Goal: Task Accomplishment & Management: Manage account settings

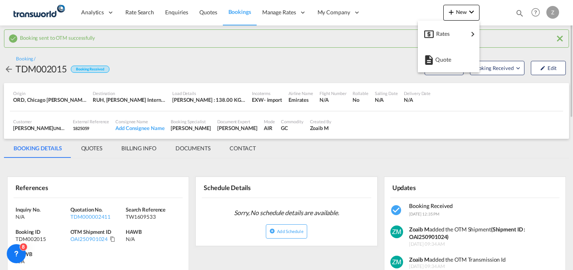
click at [519, 14] on md-backdrop at bounding box center [286, 135] width 573 height 270
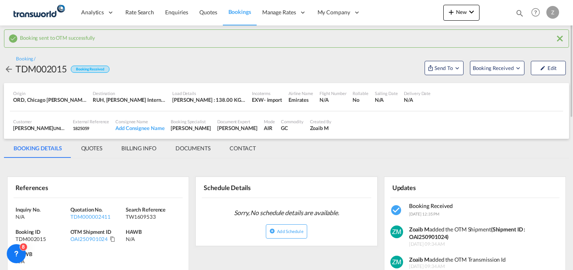
click at [519, 14] on md-icon "icon-magnify" at bounding box center [519, 13] width 9 height 9
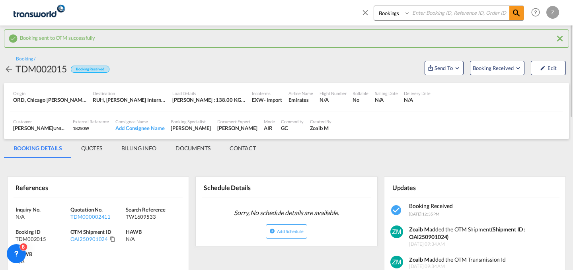
click at [390, 12] on select "Bookings Quotes Enquiries" at bounding box center [393, 13] width 38 height 14
select select "Quotes"
click at [374, 6] on select "Bookings Quotes Enquiries" at bounding box center [393, 13] width 38 height 14
paste input "TDM000002397"
click at [433, 12] on input at bounding box center [459, 13] width 99 height 14
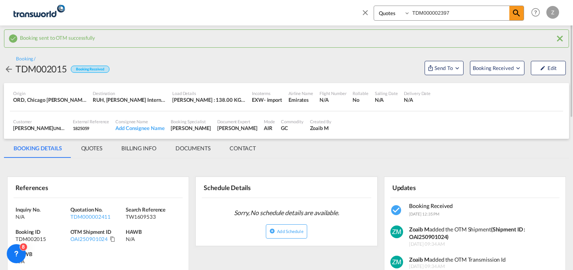
type input "TDM000002397"
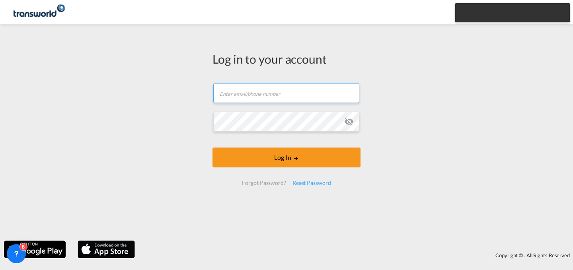
type input "[EMAIL_ADDRESS][PERSON_NAME][DOMAIN_NAME]"
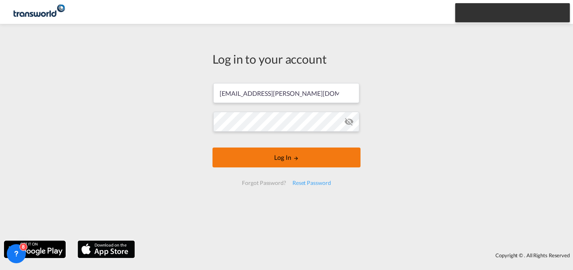
click at [296, 154] on button "Log In" at bounding box center [286, 158] width 148 height 20
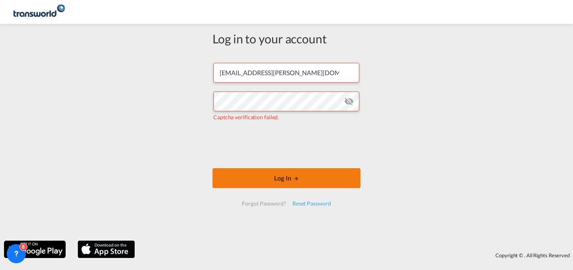
click at [284, 177] on button "Log In" at bounding box center [286, 178] width 148 height 20
click at [303, 181] on button "Log In" at bounding box center [286, 178] width 148 height 20
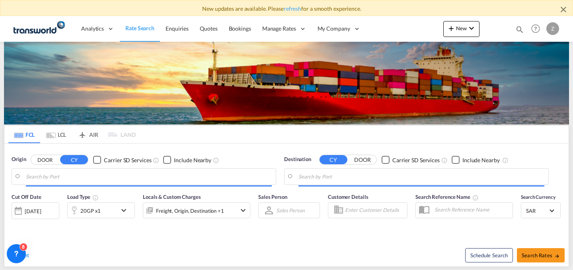
type input "[PERSON_NAME] ([PERSON_NAME]), [GEOGRAPHIC_DATA]"
type input "Shuaiba, KWSAA"
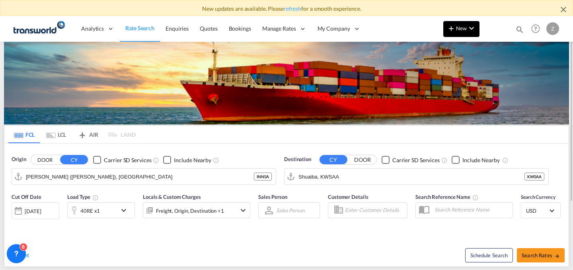
click at [467, 34] on button "New" at bounding box center [461, 29] width 36 height 16
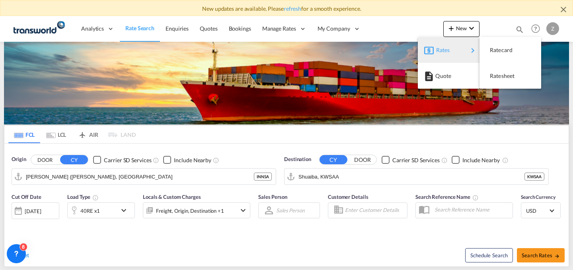
click at [515, 27] on md-backdrop at bounding box center [286, 135] width 573 height 270
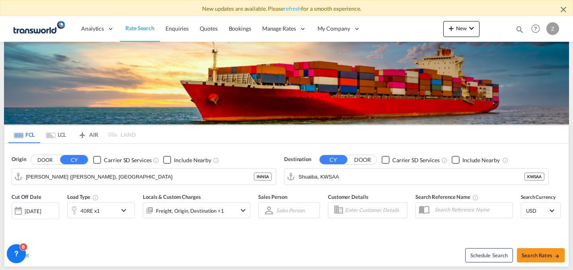
click at [515, 27] on md-icon "icon-magnify" at bounding box center [519, 29] width 9 height 9
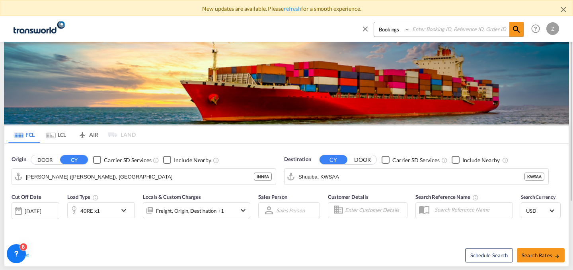
click at [393, 25] on select "Bookings Quotes Enquiries" at bounding box center [393, 29] width 38 height 14
select select "Quotes"
click at [374, 22] on select "Bookings Quotes Enquiries" at bounding box center [393, 29] width 38 height 14
click at [426, 31] on input at bounding box center [459, 29] width 99 height 14
paste input "TDM000002397"
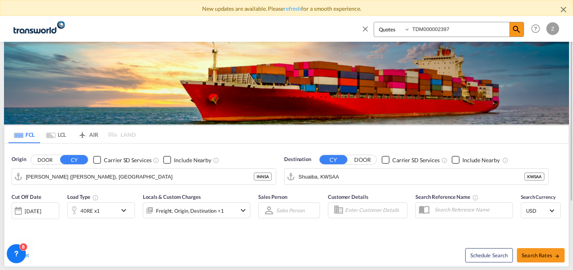
type input "TDM000002397"
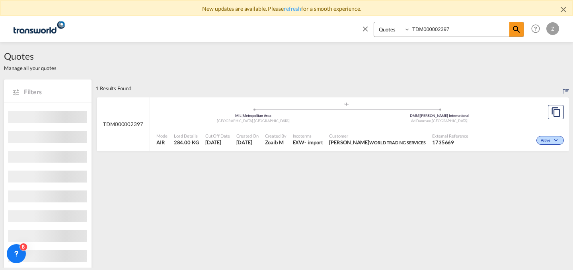
click at [509, 125] on div ".a{fill:#aaa8ad;} .a{fill:#aaa8ad;} MIL | [GEOGRAPHIC_DATA] , [GEOGRAPHIC_DATA]…" at bounding box center [346, 113] width 380 height 24
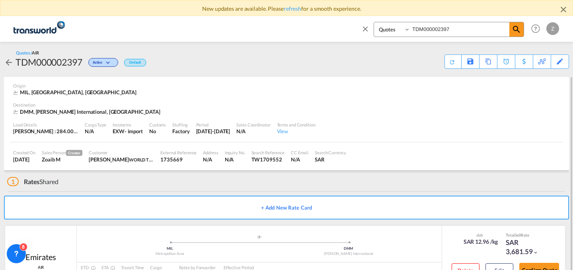
scroll to position [31, 0]
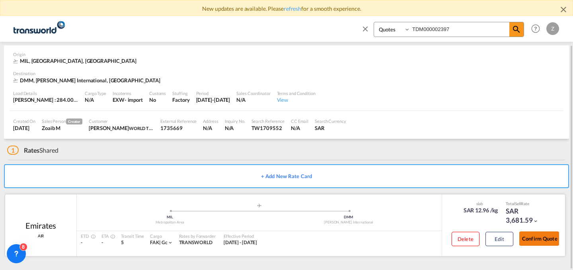
click at [525, 240] on button "Confirm Quote" at bounding box center [539, 238] width 40 height 14
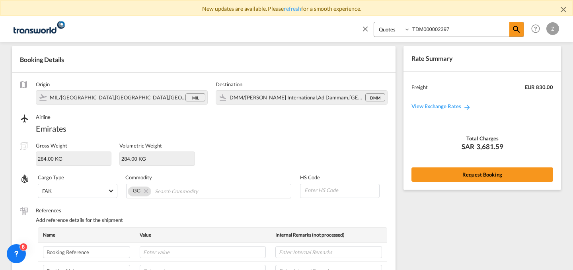
scroll to position [282, 0]
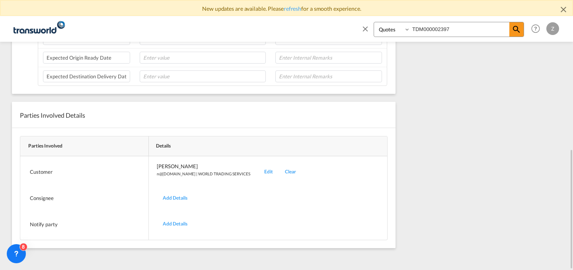
click at [258, 170] on div "Edit" at bounding box center [268, 172] width 21 height 19
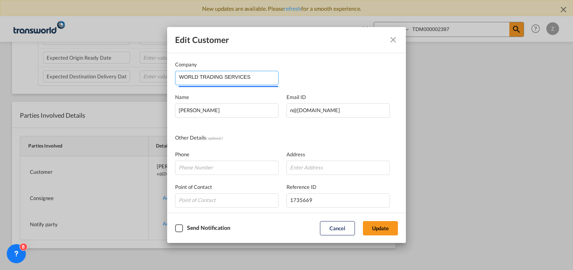
drag, startPoint x: 264, startPoint y: 81, endPoint x: 124, endPoint y: 86, distance: 139.3
click at [124, 86] on div "Edit Customer Company WORLD TRADING SERVICES Name [PERSON_NAME] Email ID [EMAIL…" at bounding box center [286, 135] width 573 height 270
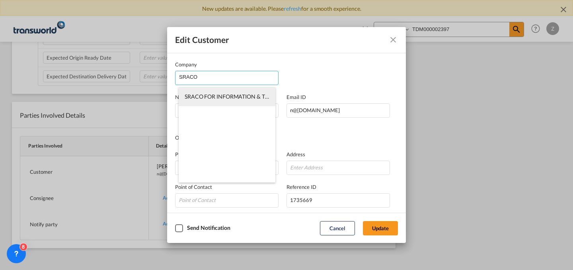
click at [247, 99] on span "SRACO FOR INFORMATION & TECHNOLOGY" at bounding box center [242, 96] width 115 height 7
type input "SRACO FOR INFORMATION & TECHNOLOGY"
type input "[PERSON_NAME][EMAIL_ADDRESS][DOMAIN_NAME]"
type input "505291823"
type input "1811435"
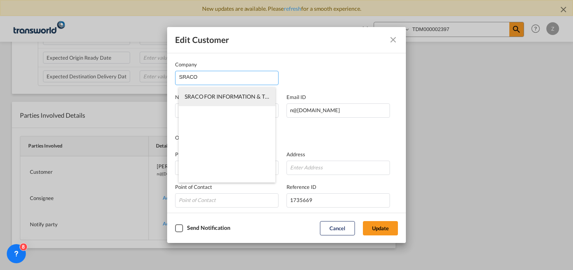
type input "32275"
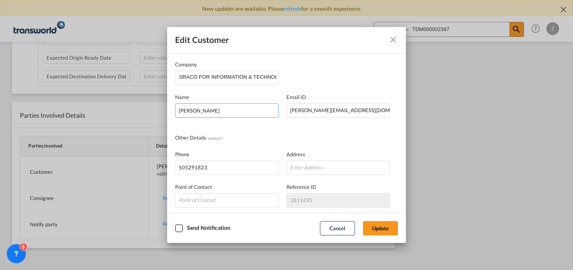
drag, startPoint x: 245, startPoint y: 109, endPoint x: 105, endPoint y: 119, distance: 140.3
click at [105, 119] on div "Edit Customer Company SRACO FOR INFORMATION & TECHNOLOGY Name [PERSON_NAME] Ema…" at bounding box center [286, 135] width 573 height 270
type input "[PERSON_NAME]"
click at [384, 225] on button "Update" at bounding box center [380, 228] width 35 height 14
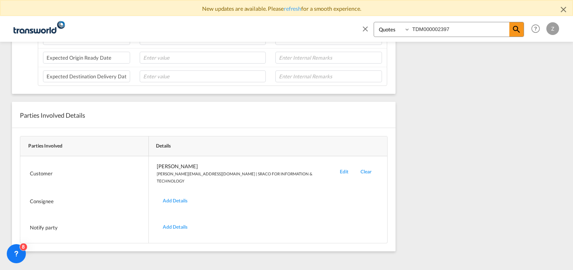
scroll to position [0, 0]
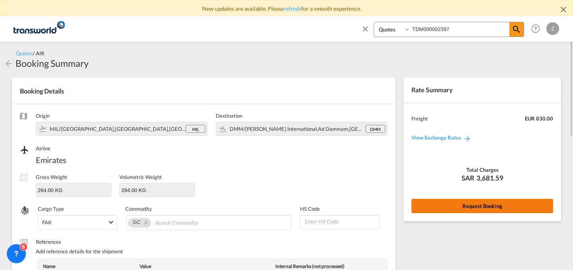
click at [499, 209] on button "Request Booking" at bounding box center [482, 206] width 142 height 14
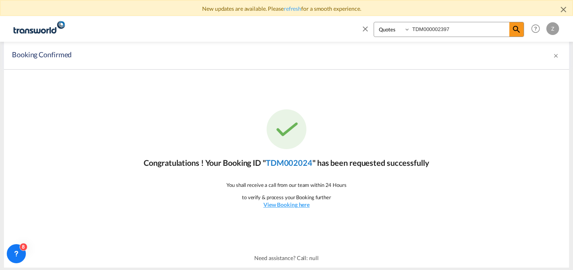
click at [288, 166] on link "TDM002024" at bounding box center [289, 163] width 47 height 10
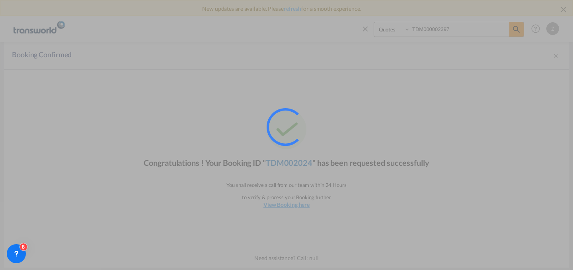
click at [288, 166] on div at bounding box center [296, 138] width 60 height 60
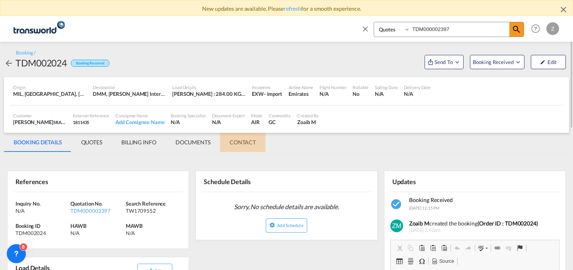
click at [250, 140] on md-tab-item "CONTACT" at bounding box center [242, 142] width 45 height 19
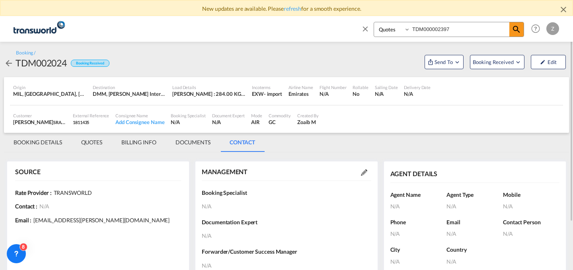
click at [364, 174] on md-icon at bounding box center [364, 172] width 6 height 6
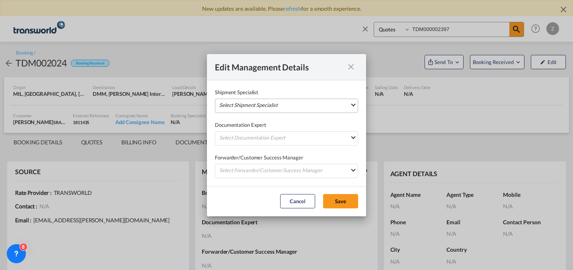
click at [326, 103] on md-select "Select Shipment Specialist [PERSON_NAME] W [PERSON_NAME][EMAIL_ADDRESS][PERSON_…" at bounding box center [286, 106] width 143 height 14
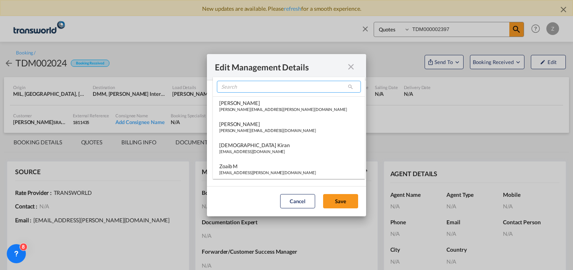
click at [292, 88] on input "search" at bounding box center [289, 87] width 144 height 12
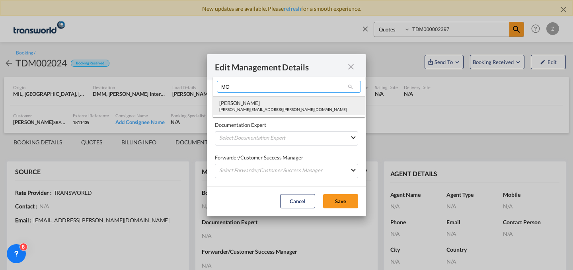
type input "MO"
click at [267, 101] on div "[PERSON_NAME]" at bounding box center [283, 102] width 128 height 7
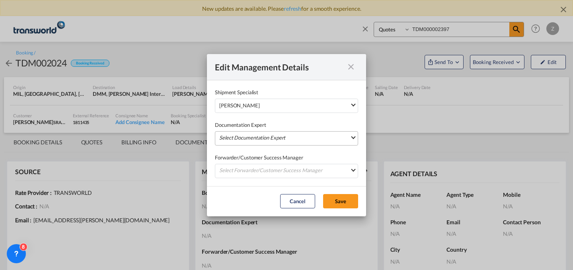
click at [262, 134] on md-select "Select Documentation Expert [PERSON_NAME] W [PERSON_NAME][EMAIL_ADDRESS][PERSON…" at bounding box center [286, 138] width 143 height 14
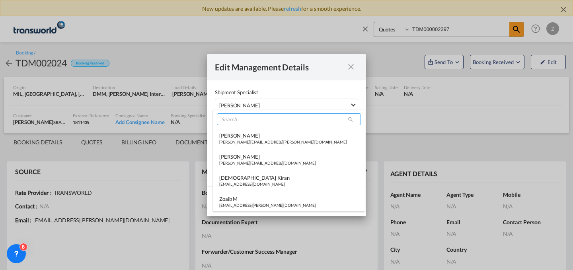
click at [272, 120] on input "search" at bounding box center [289, 119] width 144 height 12
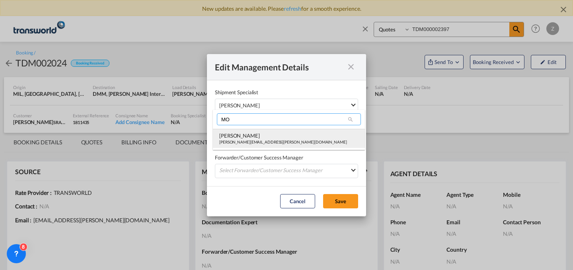
type input "MO"
click at [270, 141] on div "[PERSON_NAME][EMAIL_ADDRESS][PERSON_NAME][DOMAIN_NAME]" at bounding box center [283, 142] width 128 height 6
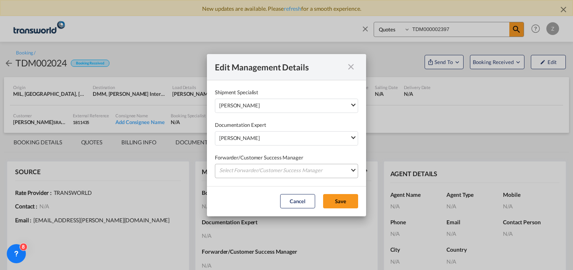
click at [263, 174] on md-select "Select Forwarder/Customer Success Manager [PERSON_NAME] [PERSON_NAME][EMAIL_ADD…" at bounding box center [286, 171] width 143 height 14
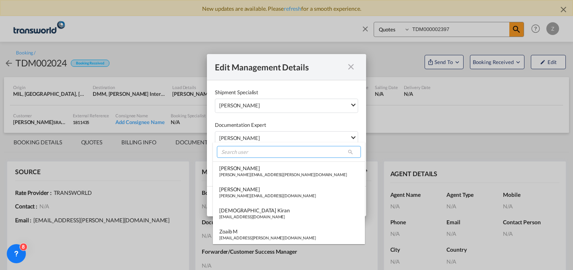
click at [274, 150] on input "search" at bounding box center [289, 152] width 144 height 12
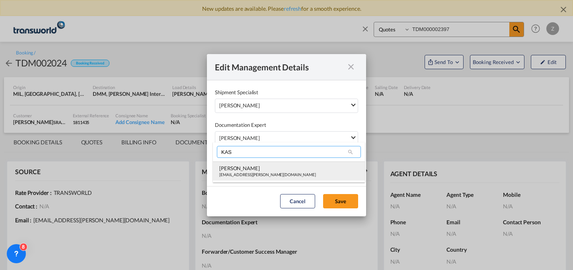
type input "KAS"
click at [262, 168] on div "[PERSON_NAME]" at bounding box center [267, 168] width 97 height 7
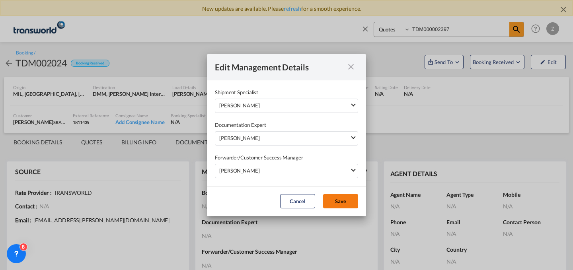
click at [332, 198] on button "Save" at bounding box center [340, 201] width 35 height 14
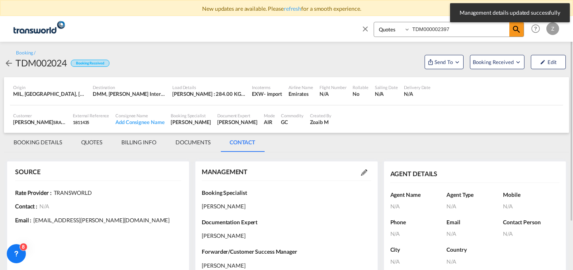
click at [41, 143] on md-tab-item "BOOKING DETAILS" at bounding box center [38, 142] width 68 height 19
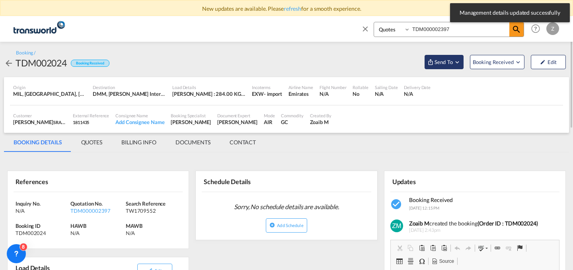
click at [443, 65] on span "Send To" at bounding box center [443, 62] width 20 height 8
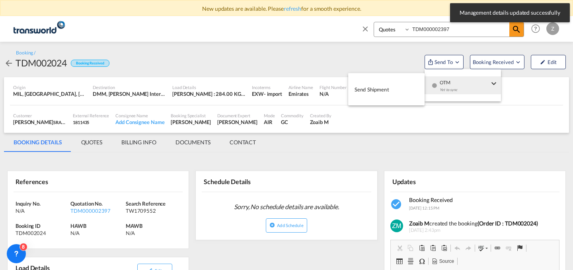
click at [444, 81] on span "OTM" at bounding box center [463, 79] width 49 height 7
click at [411, 85] on button "Send Shipment" at bounding box center [386, 89] width 76 height 18
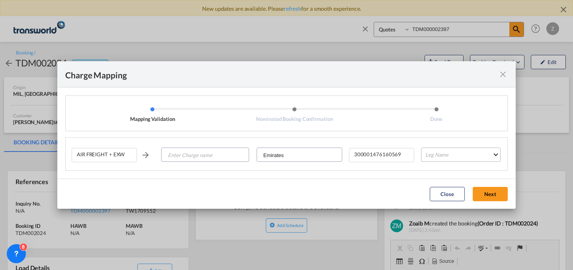
click at [462, 153] on md-select "Leg Name HANDLING ORIGIN HANDLING DESTINATION OTHERS TL PICK UP CUSTOMS ORIGIN …" at bounding box center [461, 155] width 80 height 14
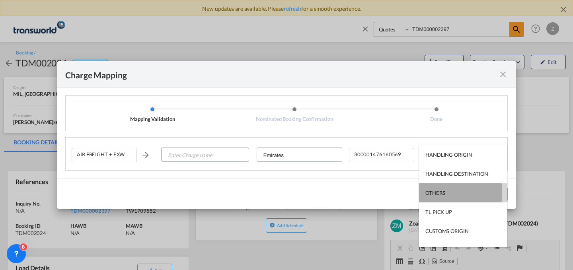
click at [431, 192] on div "OTHERS" at bounding box center [434, 192] width 19 height 7
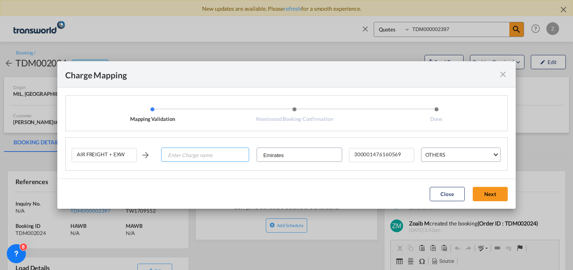
click at [206, 153] on input "Enter Charge name" at bounding box center [205, 155] width 87 height 14
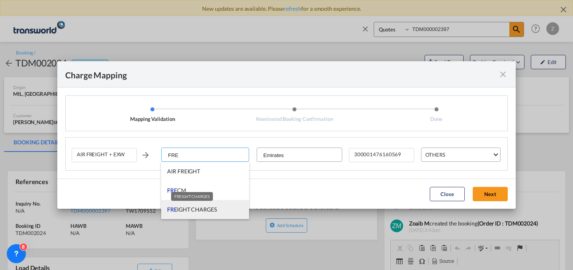
click at [197, 209] on span "FRE IGHT CHARGES" at bounding box center [192, 209] width 50 height 7
type input "FREIGHT CHARGES"
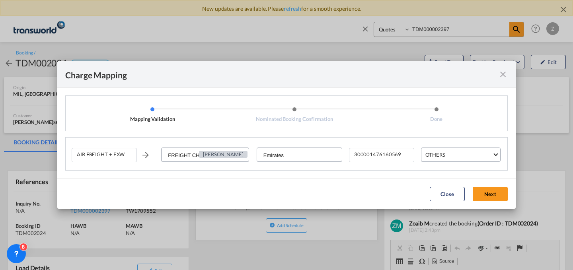
click at [483, 196] on button "Next" at bounding box center [489, 194] width 35 height 14
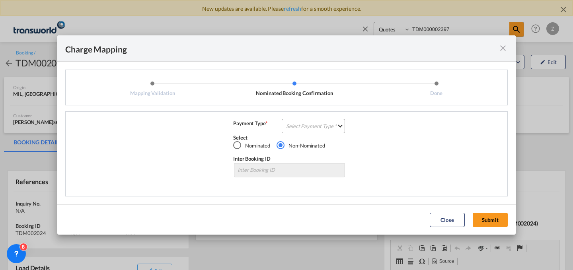
click at [317, 129] on md-select "Select Payment Type COLLECT PREPAID" at bounding box center [313, 126] width 63 height 14
click at [321, 128] on md-option "COLLECT" at bounding box center [315, 125] width 70 height 19
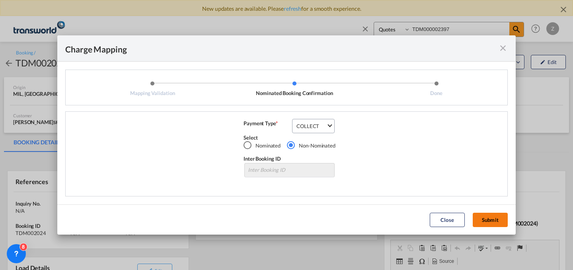
click at [493, 218] on button "Submit" at bounding box center [489, 220] width 35 height 14
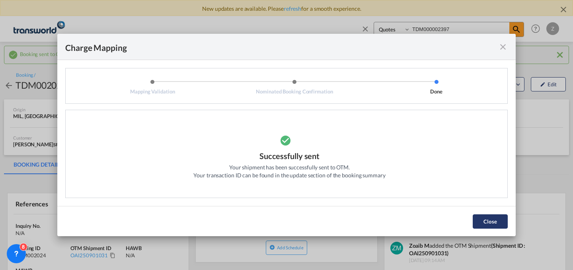
click at [479, 225] on button "Close" at bounding box center [489, 221] width 35 height 14
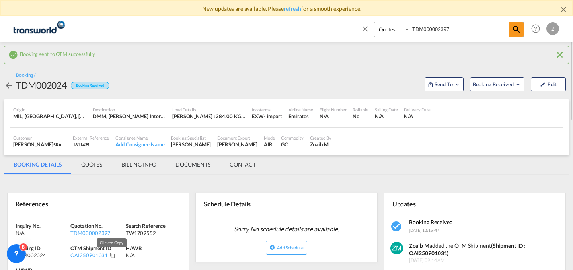
click at [110, 253] on md-icon "Click to Copy" at bounding box center [113, 256] width 6 height 6
